Goal: Information Seeking & Learning: Learn about a topic

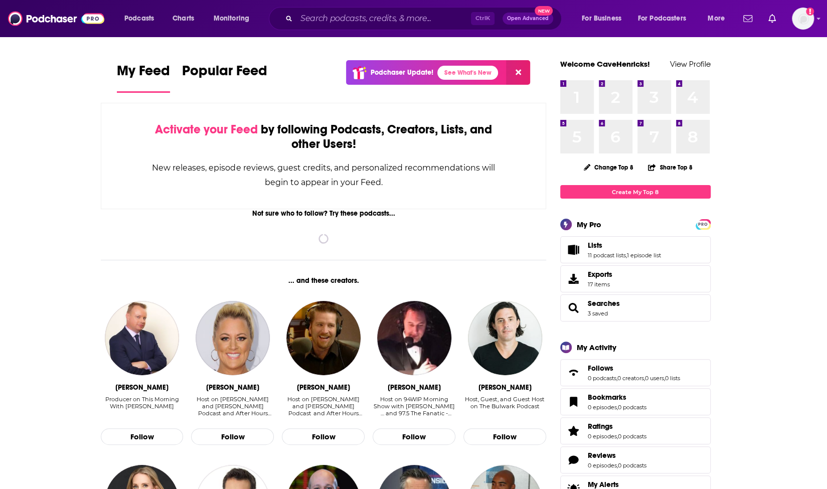
click at [310, 21] on input "Search podcasts, credits, & more..." at bounding box center [383, 19] width 175 height 16
click at [326, 21] on input "Search podcasts, credits, & more..." at bounding box center [383, 19] width 175 height 16
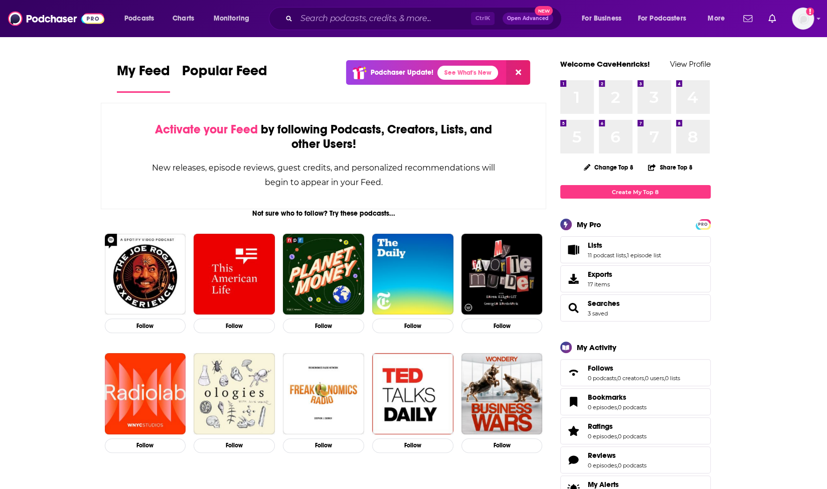
click at [384, 24] on input "Search podcasts, credits, & more..." at bounding box center [383, 19] width 175 height 16
click at [397, 11] on input "Search podcasts, credits, & more..." at bounding box center [383, 19] width 175 height 16
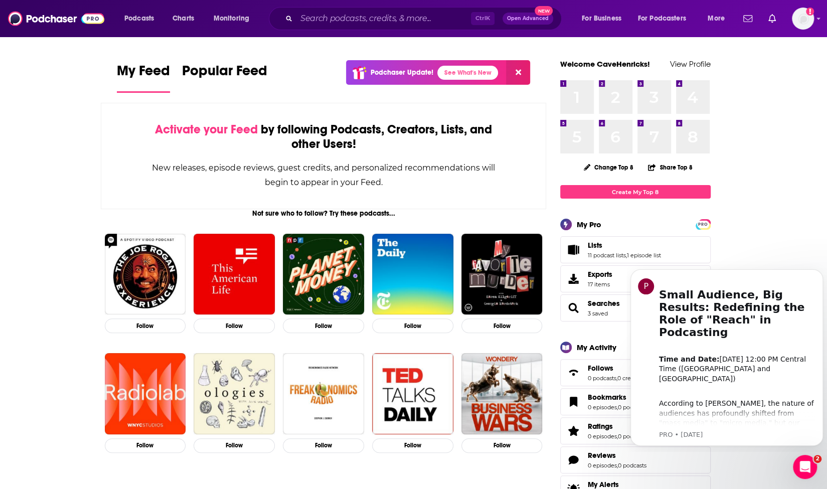
click at [338, 19] on input "Search podcasts, credits, & more..." at bounding box center [383, 19] width 175 height 16
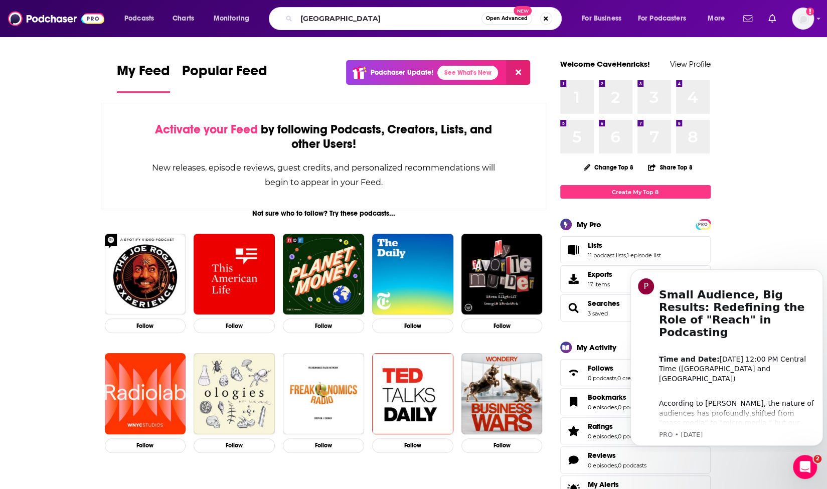
type input "[GEOGRAPHIC_DATA]"
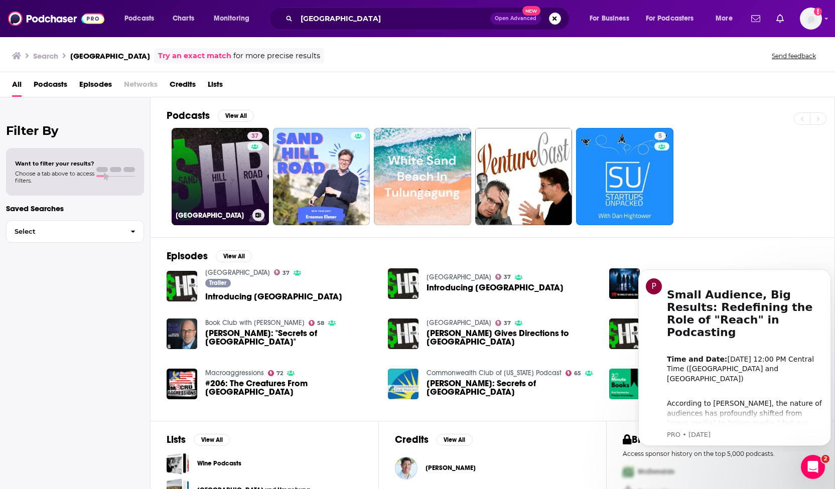
click at [225, 177] on link "[STREET_ADDRESS]" at bounding box center [220, 176] width 97 height 97
